Goal: Task Accomplishment & Management: Use online tool/utility

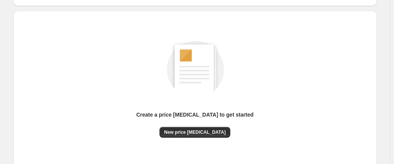
scroll to position [122, 0]
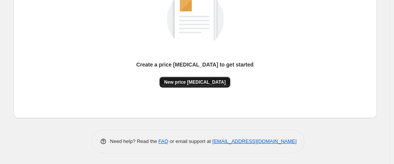
click at [191, 84] on span "New price change job" at bounding box center [195, 82] width 62 height 6
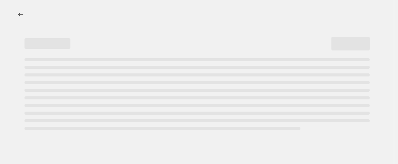
select select "percentage"
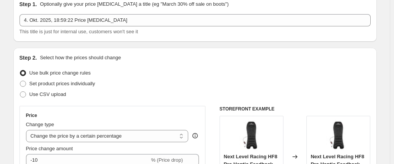
scroll to position [38, 0]
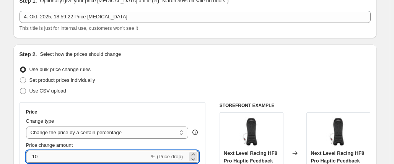
click at [53, 153] on input "-10" at bounding box center [88, 157] width 124 height 12
type input "-1"
type input "-30"
click at [139, 91] on div "Use CSV upload" at bounding box center [195, 91] width 351 height 11
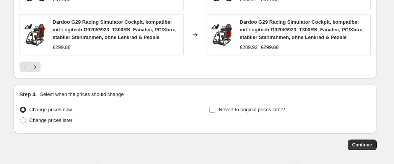
scroll to position [614, 0]
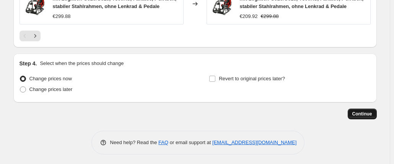
click at [371, 113] on span "Continue" at bounding box center [362, 114] width 20 height 6
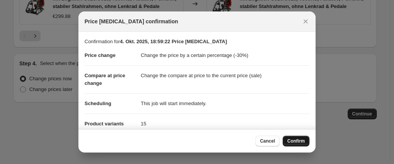
click at [306, 143] on button "Confirm" at bounding box center [296, 141] width 27 height 11
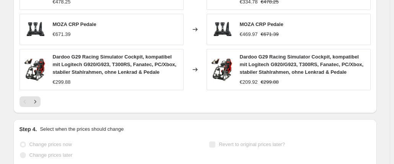
scroll to position [634, 0]
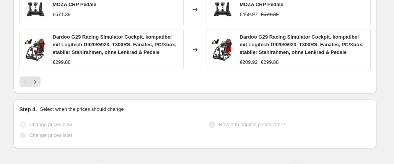
select select "percentage"
